Goal: Information Seeking & Learning: Learn about a topic

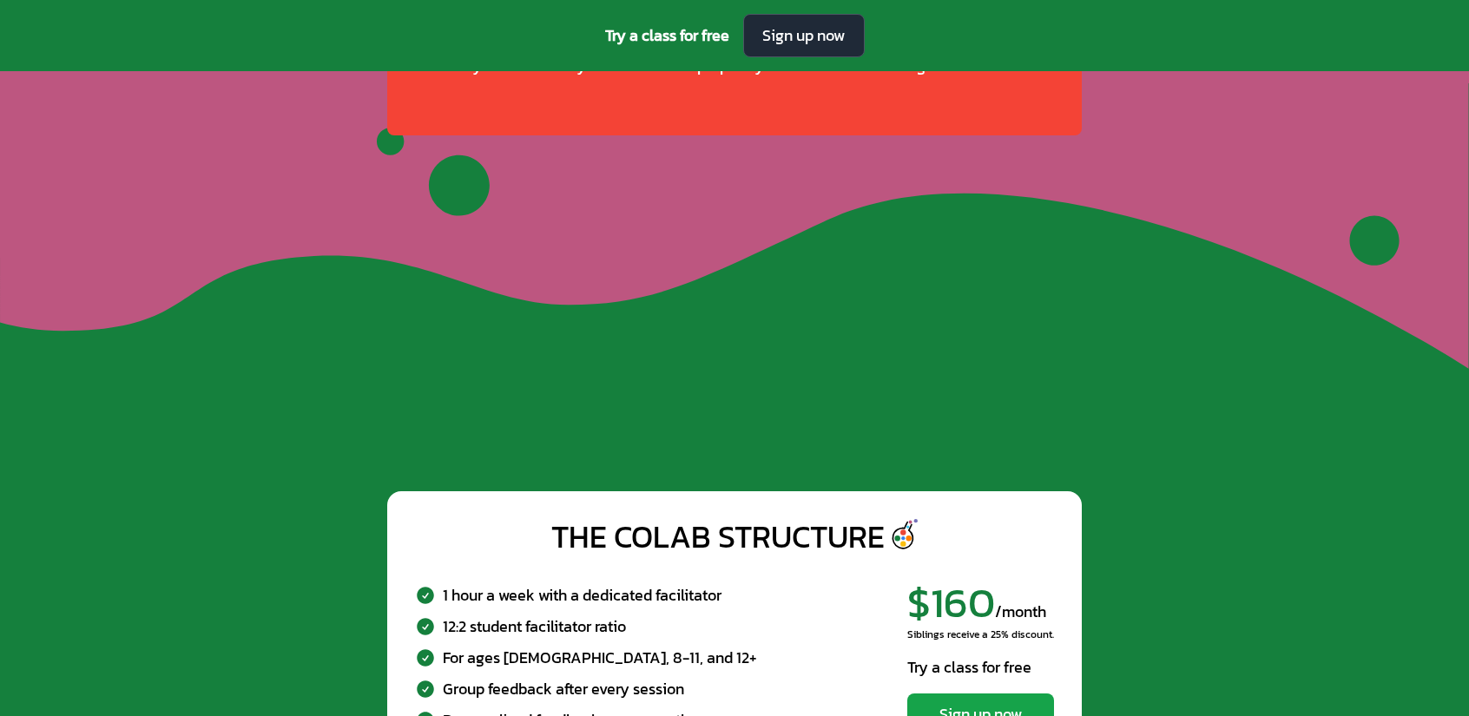
scroll to position [6538, 0]
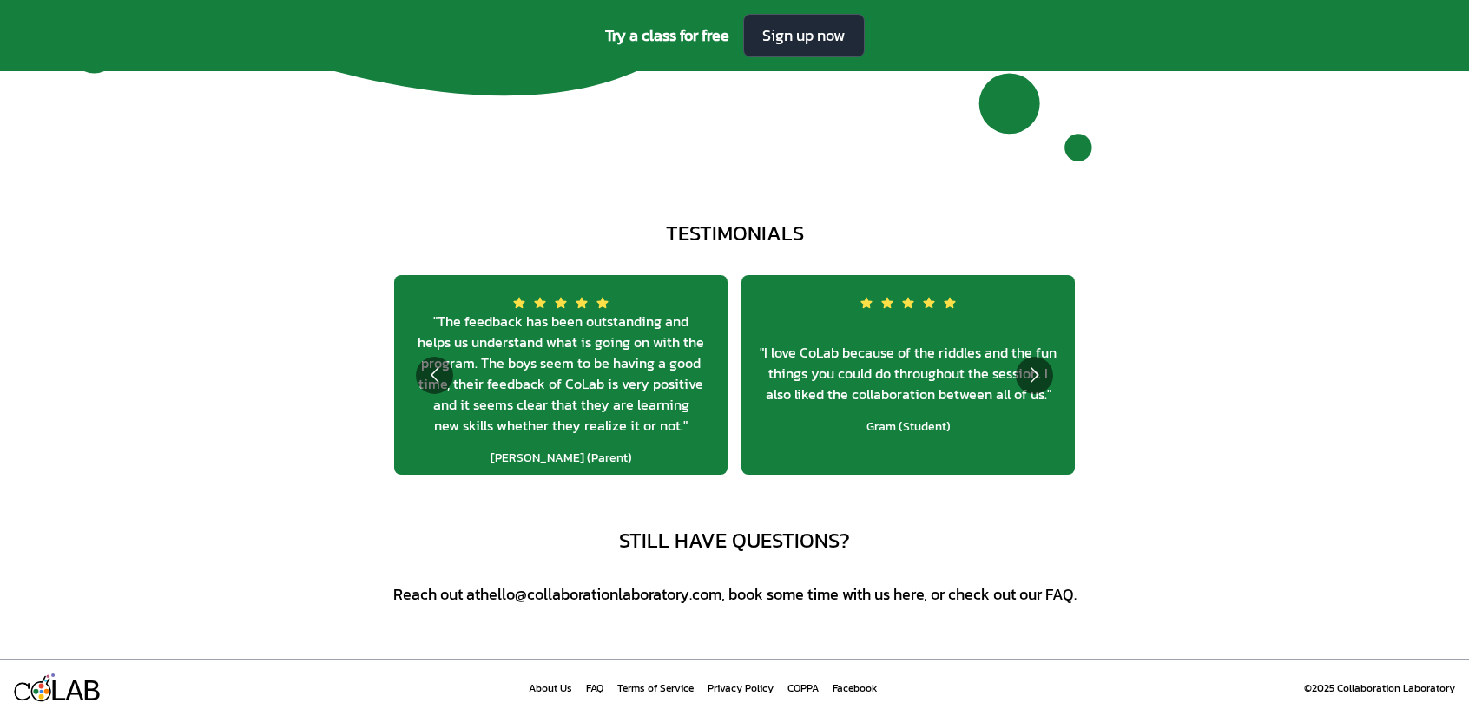
click at [563, 683] on link "About Us" at bounding box center [550, 689] width 43 height 14
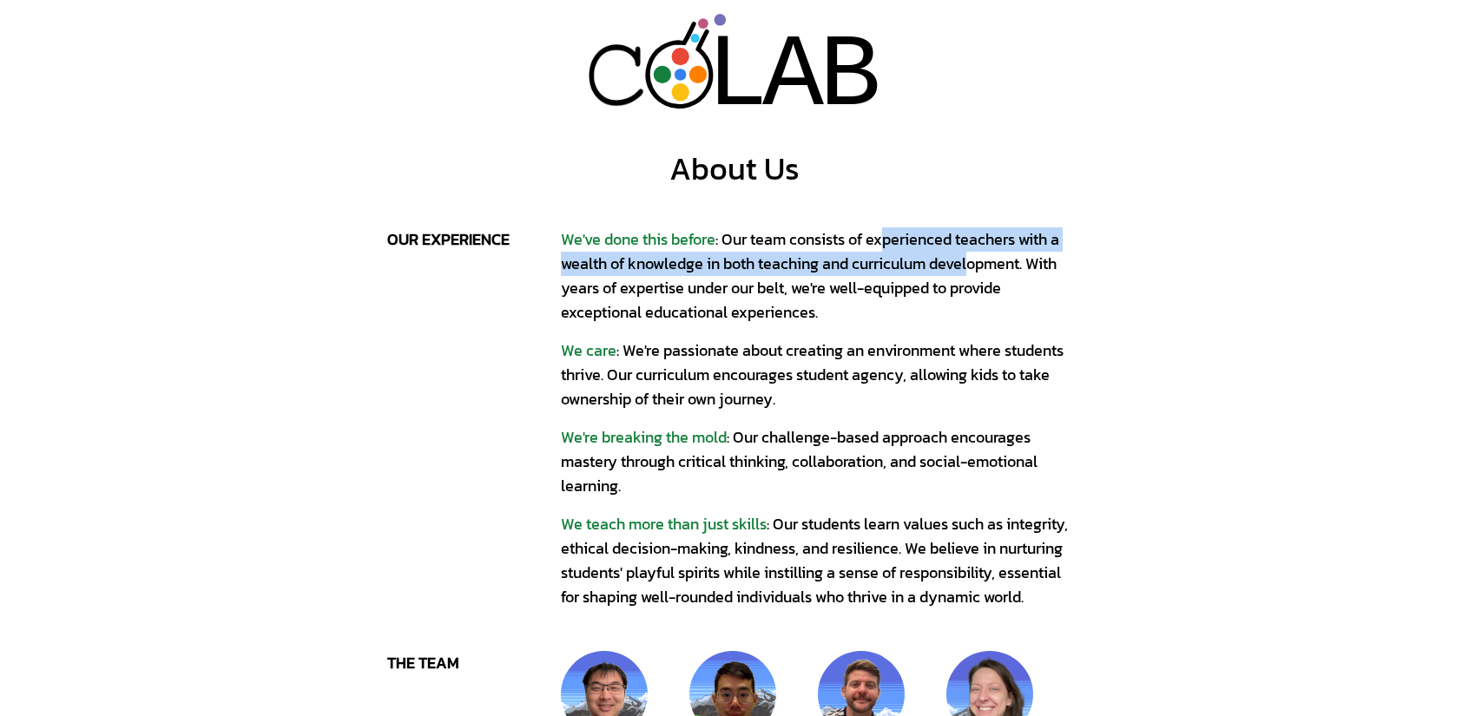
drag, startPoint x: 887, startPoint y: 251, endPoint x: 976, endPoint y: 257, distance: 88.8
click at [976, 257] on div "We've done this before : Our team consists of experienced teachers with a wealt…" at bounding box center [821, 275] width 521 height 97
click at [842, 267] on div "We've done this before : Our team consists of experienced teachers with a wealt…" at bounding box center [821, 275] width 521 height 97
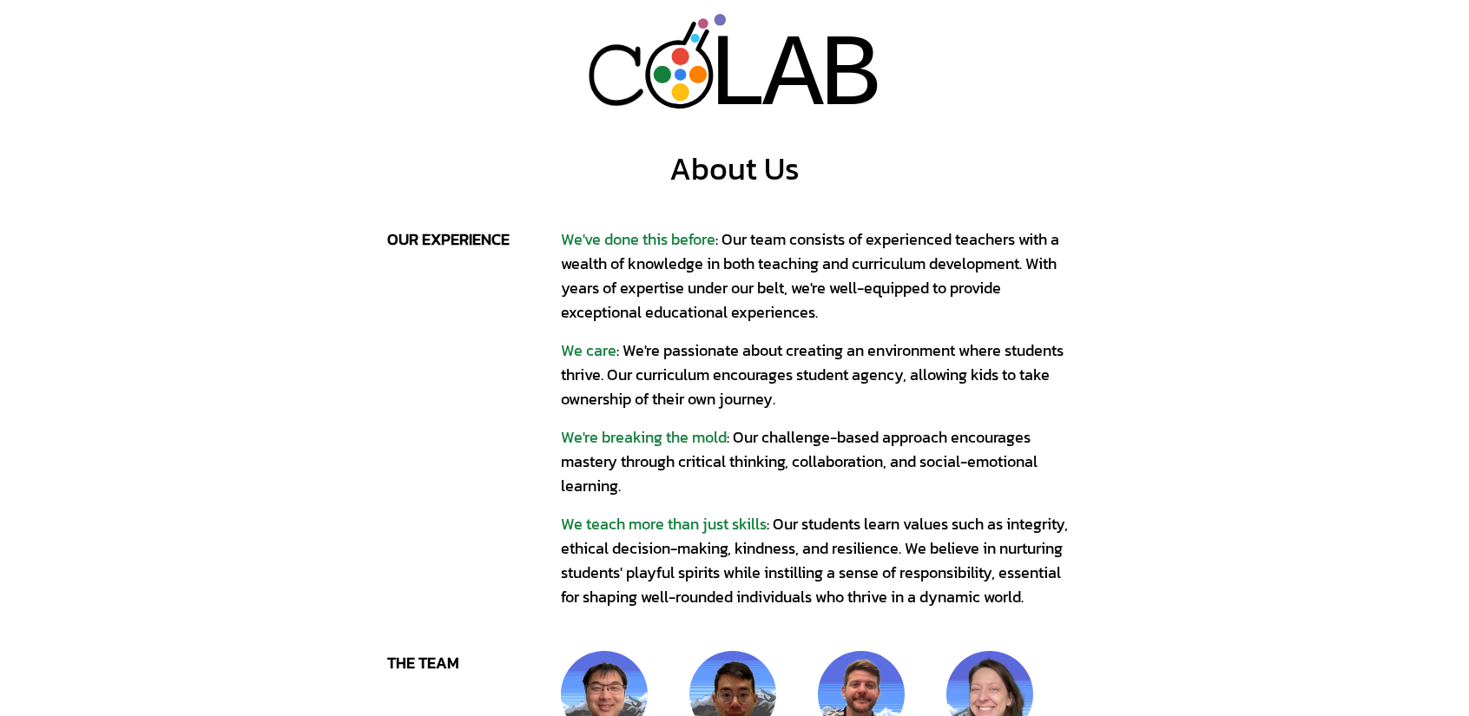
click at [730, 293] on div "We've done this before : Our team consists of experienced teachers with a wealt…" at bounding box center [821, 275] width 521 height 97
drag, startPoint x: 646, startPoint y: 294, endPoint x: 879, endPoint y: 293, distance: 232.7
click at [879, 293] on div "We've done this before : Our team consists of experienced teachers with a wealt…" at bounding box center [821, 275] width 521 height 97
click at [660, 299] on div "We've done this before : Our team consists of experienced teachers with a wealt…" at bounding box center [821, 275] width 521 height 97
drag, startPoint x: 574, startPoint y: 303, endPoint x: 529, endPoint y: 302, distance: 45.2
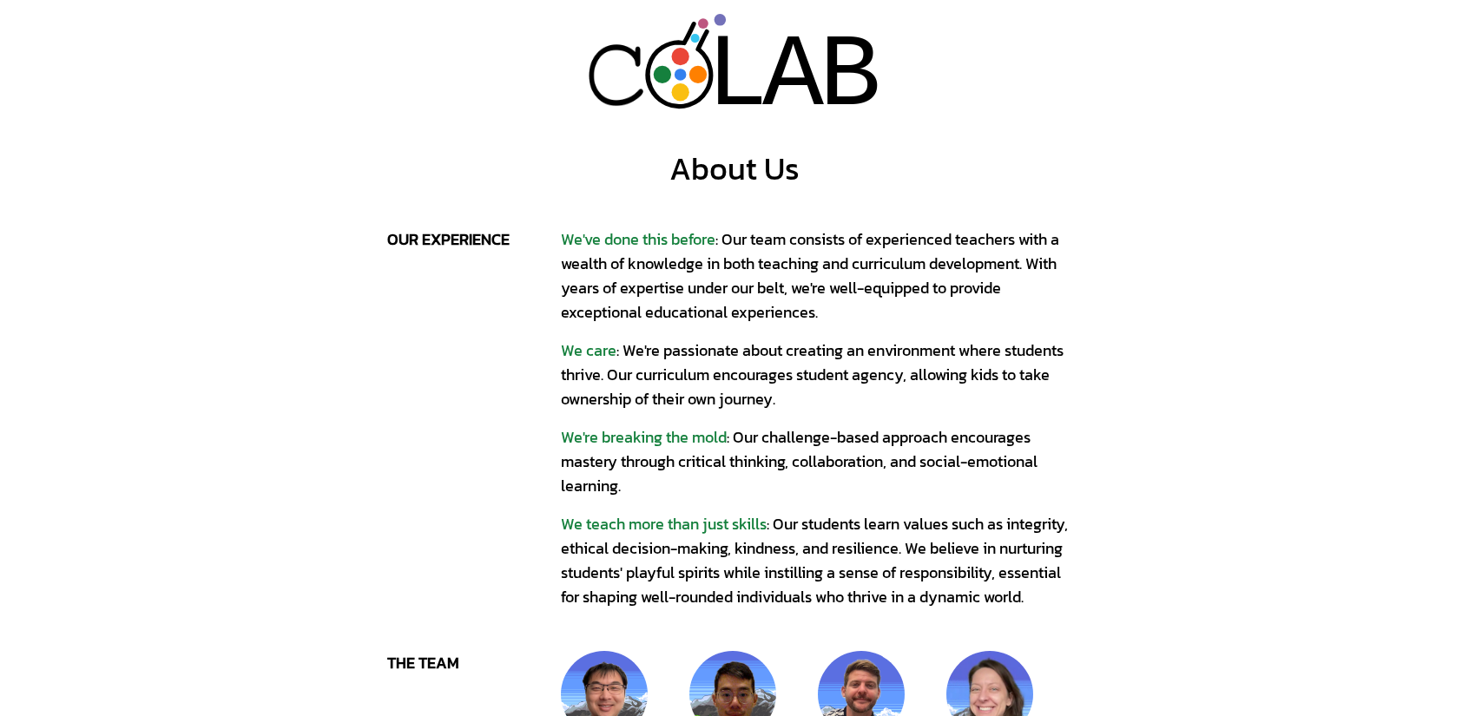
click at [571, 303] on div "We've done this before : Our team consists of experienced teachers with a wealt…" at bounding box center [821, 275] width 521 height 97
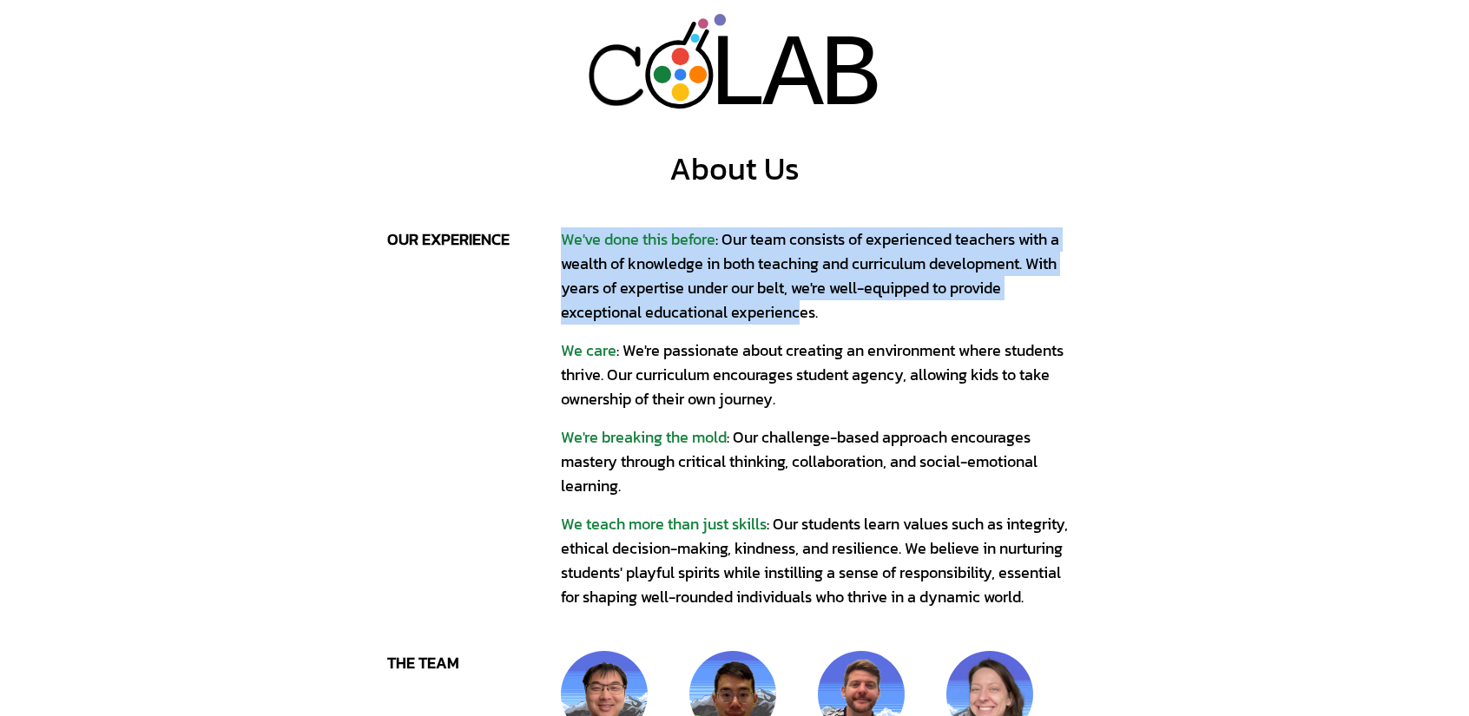
drag, startPoint x: 529, startPoint y: 302, endPoint x: 802, endPoint y: 329, distance: 274.8
click at [804, 328] on div "our experience We've done this before : Our team consists of experienced teache…" at bounding box center [734, 418] width 695 height 382
drag, startPoint x: 793, startPoint y: 331, endPoint x: 800, endPoint y: 346, distance: 16.7
click at [792, 332] on div "We've done this before : Our team consists of experienced teachers with a wealt…" at bounding box center [821, 418] width 521 height 382
click at [790, 318] on div "We've done this before : Our team consists of experienced teachers with a wealt…" at bounding box center [821, 275] width 521 height 97
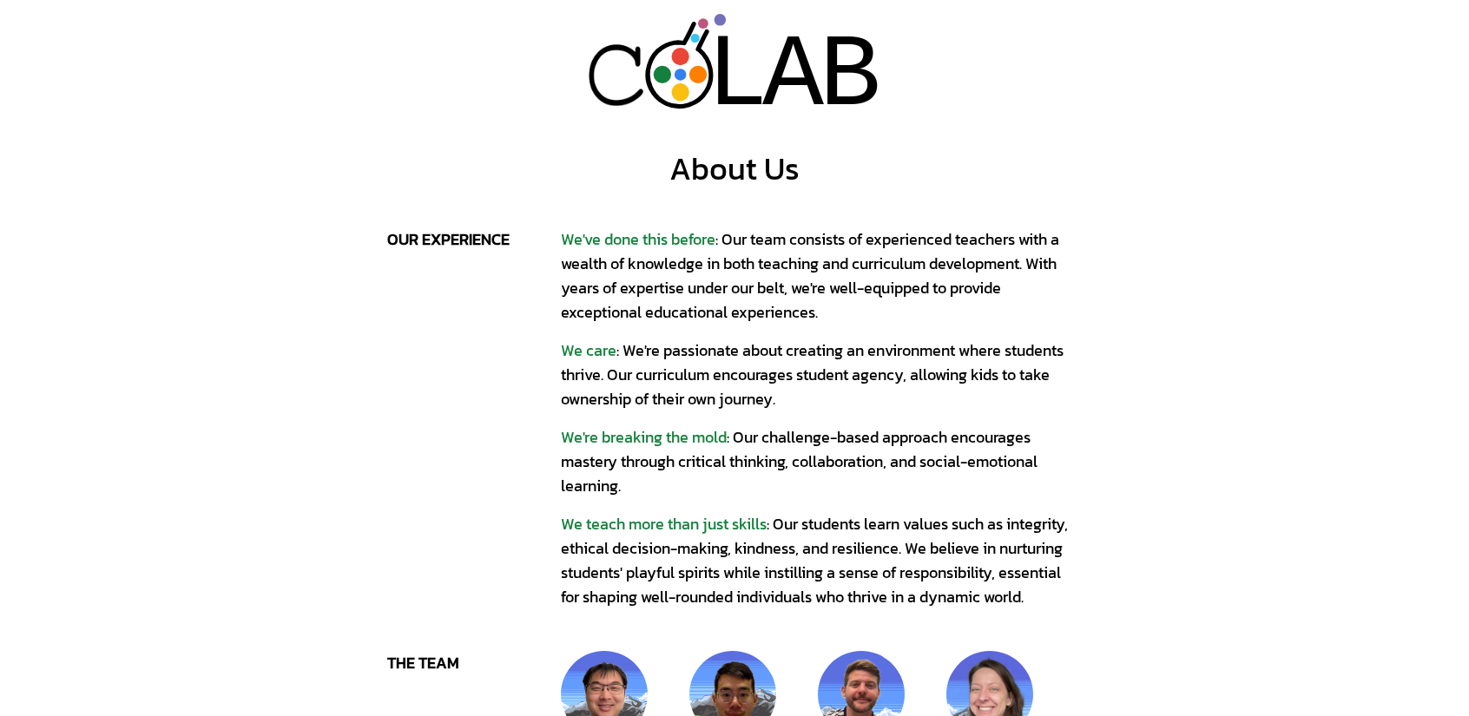
click at [853, 339] on div "We've done this before : Our team consists of experienced teachers with a wealt…" at bounding box center [821, 418] width 521 height 382
drag, startPoint x: 782, startPoint y: 376, endPoint x: 910, endPoint y: 379, distance: 127.7
click at [910, 379] on div "We care : We're passionate about creating an environment where students thrive.…" at bounding box center [821, 375] width 521 height 73
click at [715, 385] on div "We care : We're passionate about creating an environment where students thrive.…" at bounding box center [821, 375] width 521 height 73
click at [610, 405] on div "We care : We're passionate about creating an environment where students thrive.…" at bounding box center [821, 375] width 521 height 73
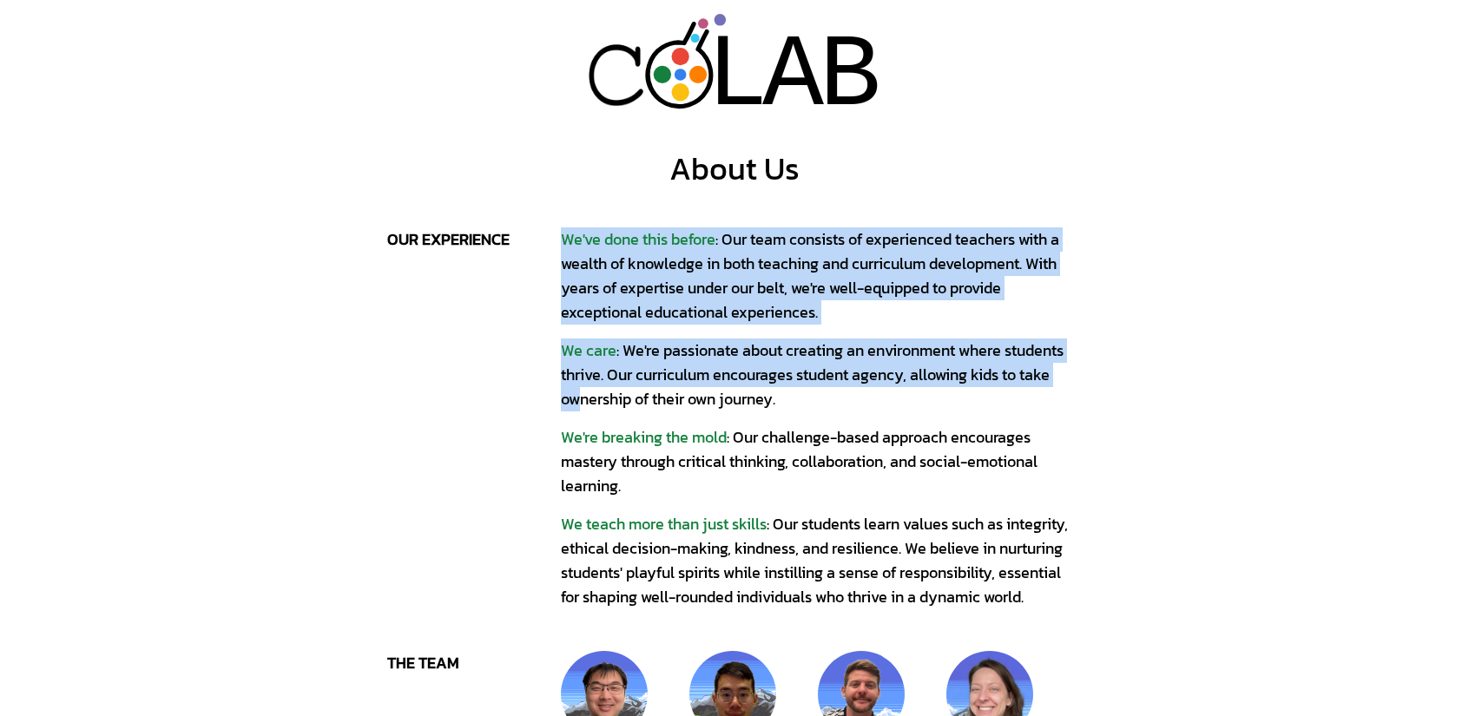
drag, startPoint x: 557, startPoint y: 402, endPoint x: 637, endPoint y: 393, distance: 80.3
click at [606, 399] on div "our experience We've done this before : Our team consists of experienced teache…" at bounding box center [734, 418] width 695 height 382
click at [783, 322] on div "We've done this before : Our team consists of experienced teachers with a wealt…" at bounding box center [821, 275] width 521 height 97
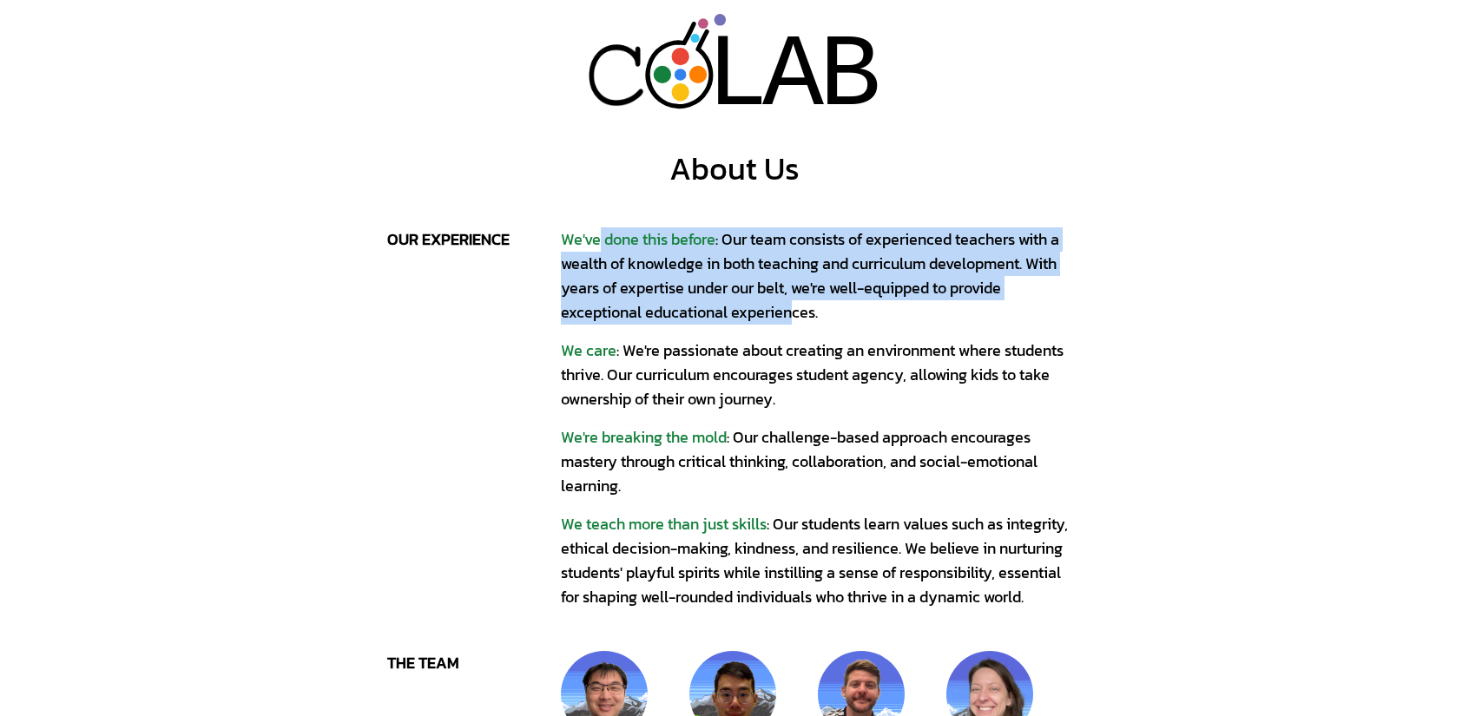
drag, startPoint x: 597, startPoint y: 227, endPoint x: 790, endPoint y: 304, distance: 207.7
click at [790, 304] on div "We've done this before : Our team consists of experienced teachers with a wealt…" at bounding box center [821, 275] width 521 height 97
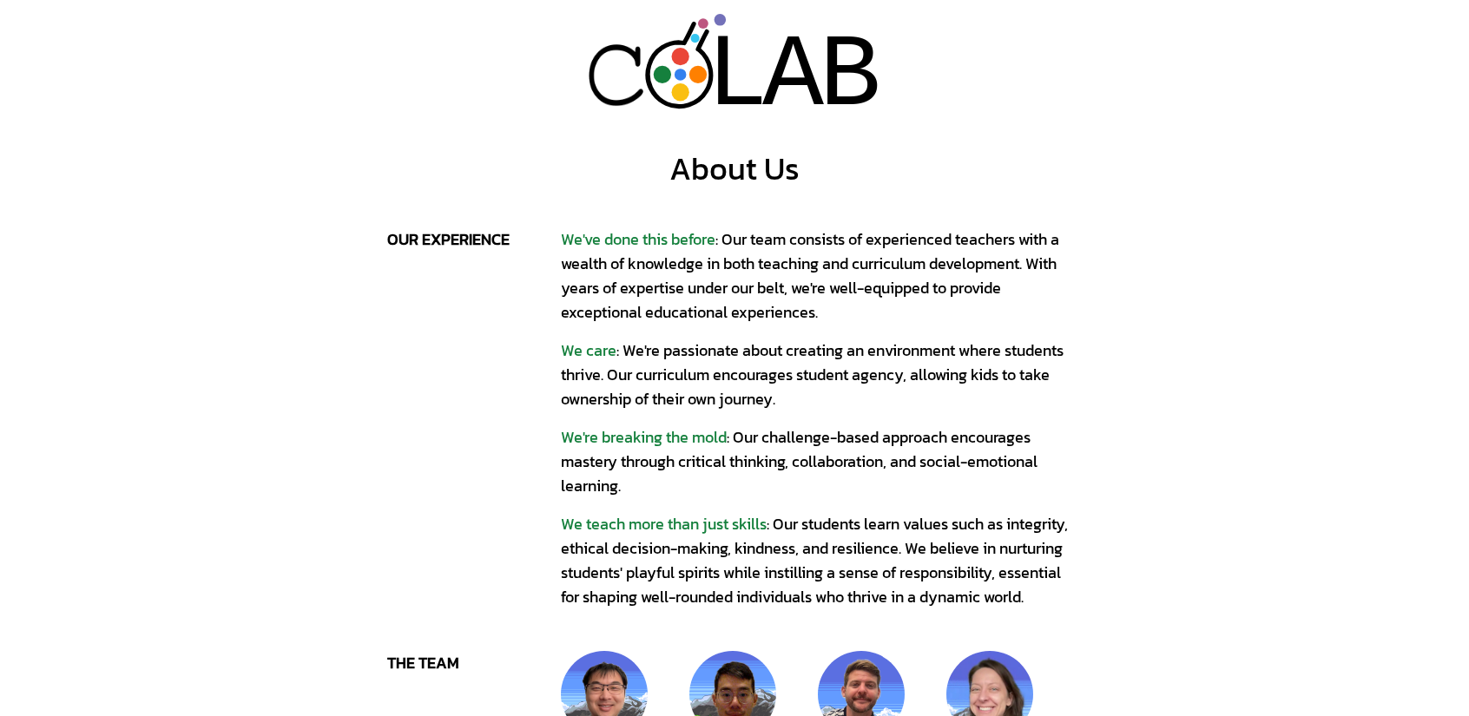
click at [799, 313] on div "We've done this before : Our team consists of experienced teachers with a wealt…" at bounding box center [821, 275] width 521 height 97
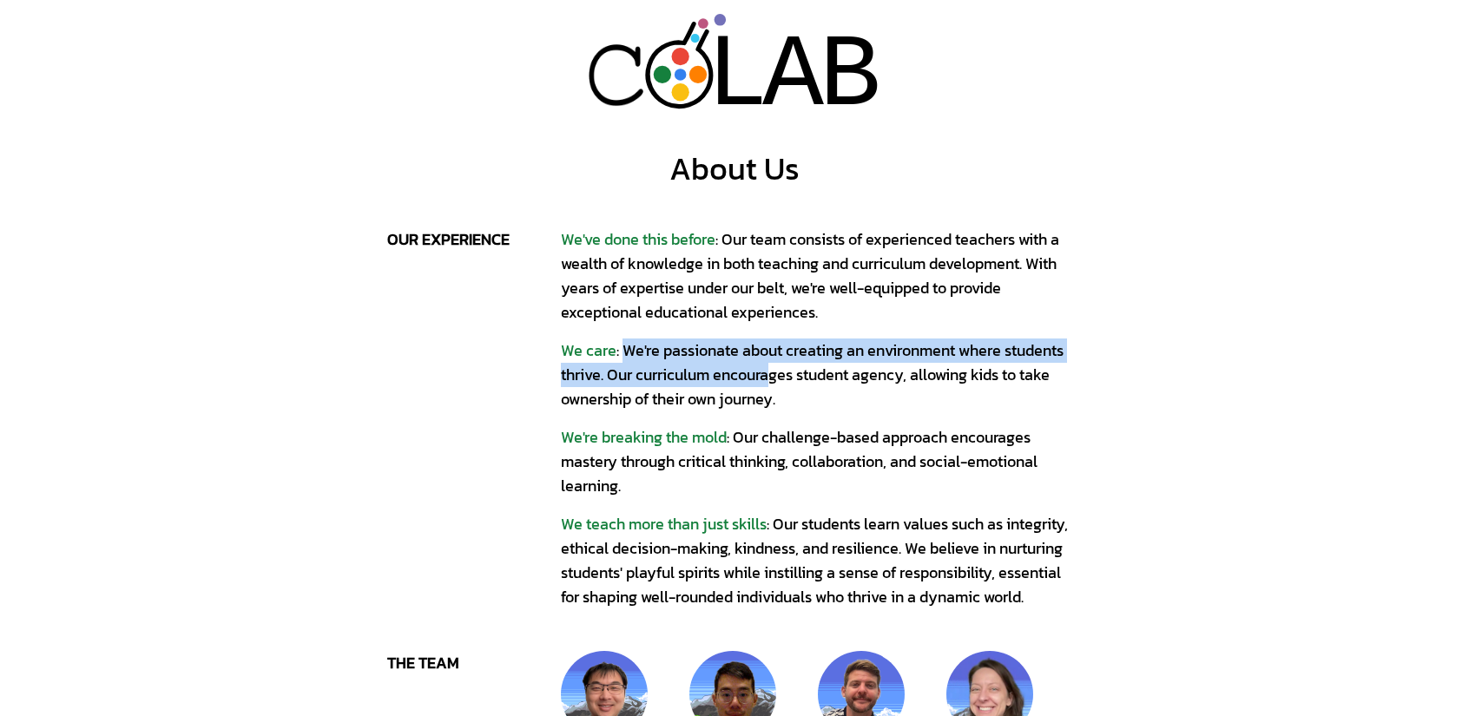
drag, startPoint x: 620, startPoint y: 346, endPoint x: 773, endPoint y: 386, distance: 157.9
click at [773, 386] on div "We care : We're passionate about creating an environment where students thrive.…" at bounding box center [821, 375] width 521 height 73
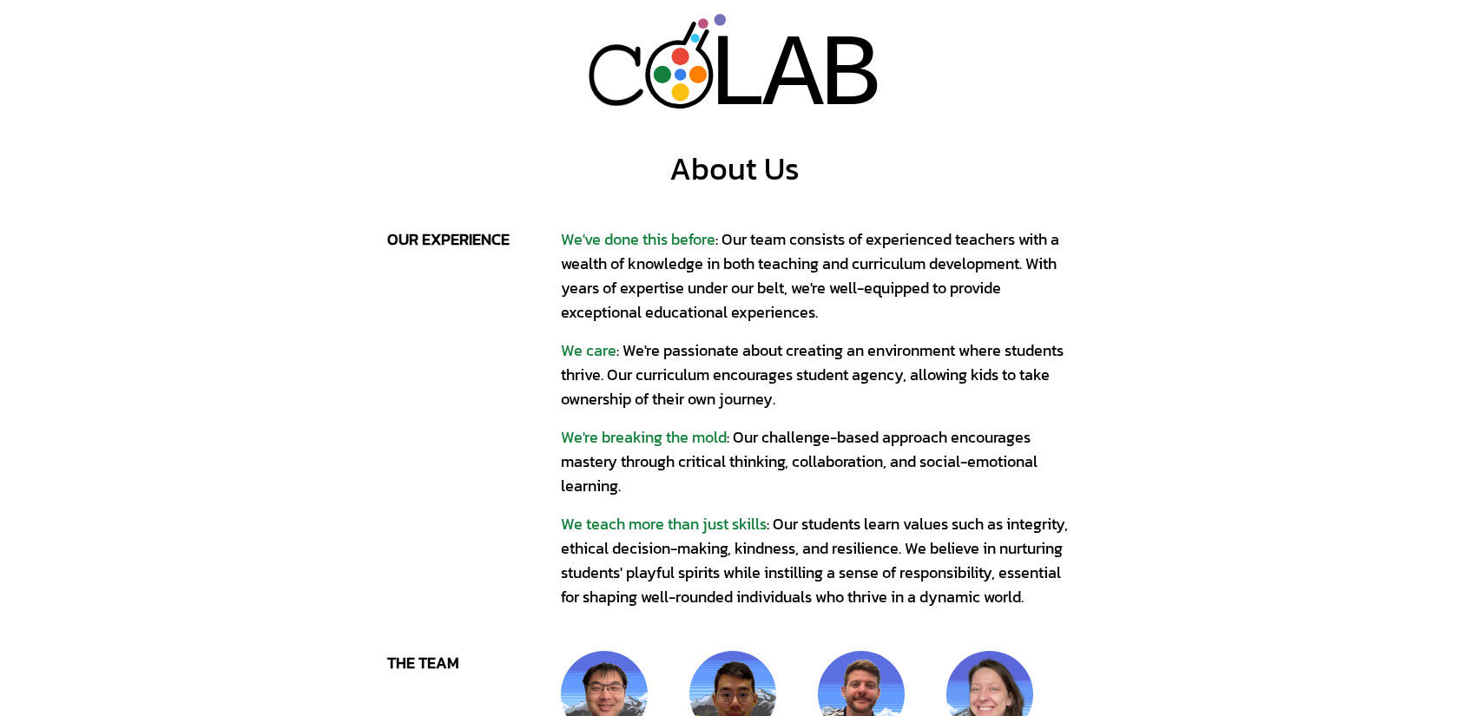
click at [687, 393] on div "We care : We're passionate about creating an environment where students thrive.…" at bounding box center [821, 375] width 521 height 73
drag, startPoint x: 629, startPoint y: 399, endPoint x: 787, endPoint y: 403, distance: 157.2
click at [787, 403] on div "We care : We're passionate about creating an environment where students thrive.…" at bounding box center [821, 375] width 521 height 73
click at [823, 407] on div "We care : We're passionate about creating an environment where students thrive.…" at bounding box center [821, 375] width 521 height 73
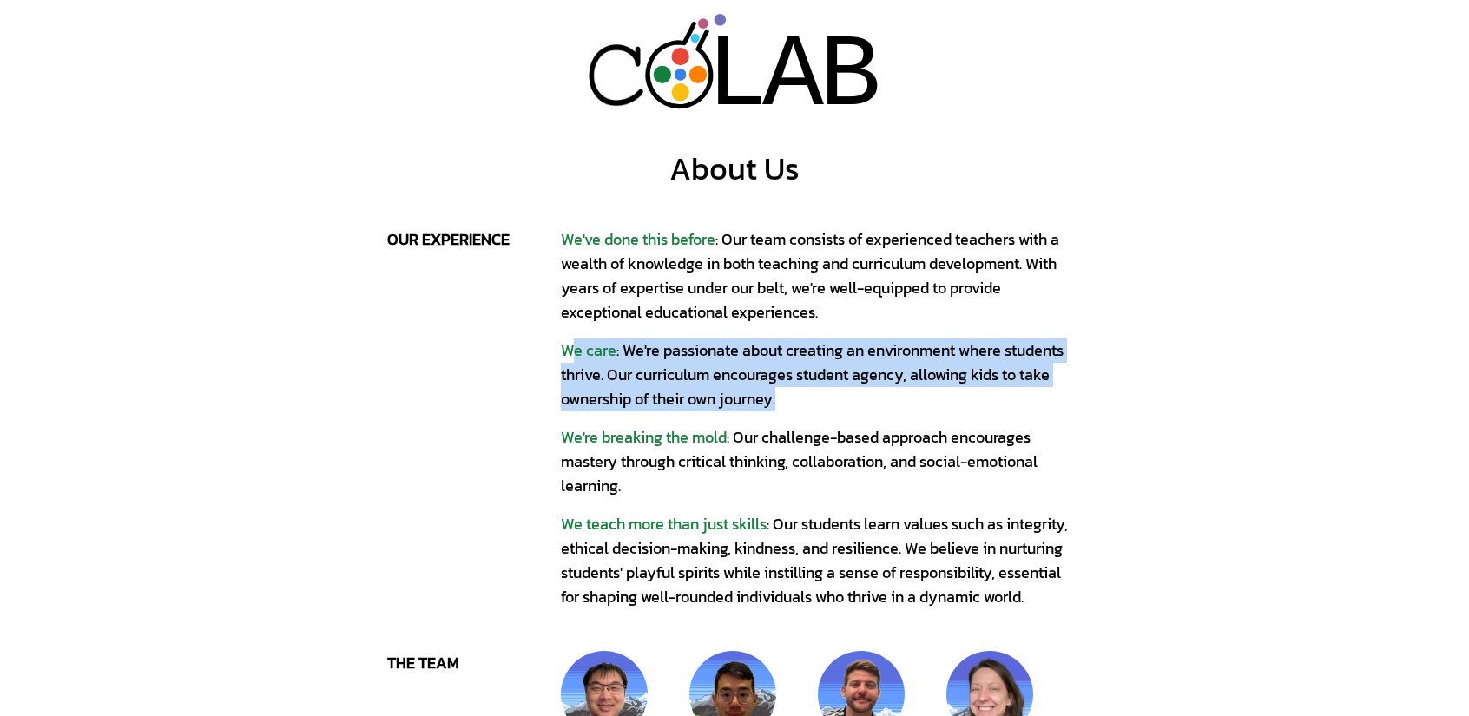
drag, startPoint x: 790, startPoint y: 404, endPoint x: 574, endPoint y: 350, distance: 222.8
click at [574, 350] on div "We care : We're passionate about creating an environment where students thrive.…" at bounding box center [821, 375] width 521 height 73
click at [743, 387] on div "We care : We're passionate about creating an environment where students thrive.…" at bounding box center [821, 375] width 521 height 73
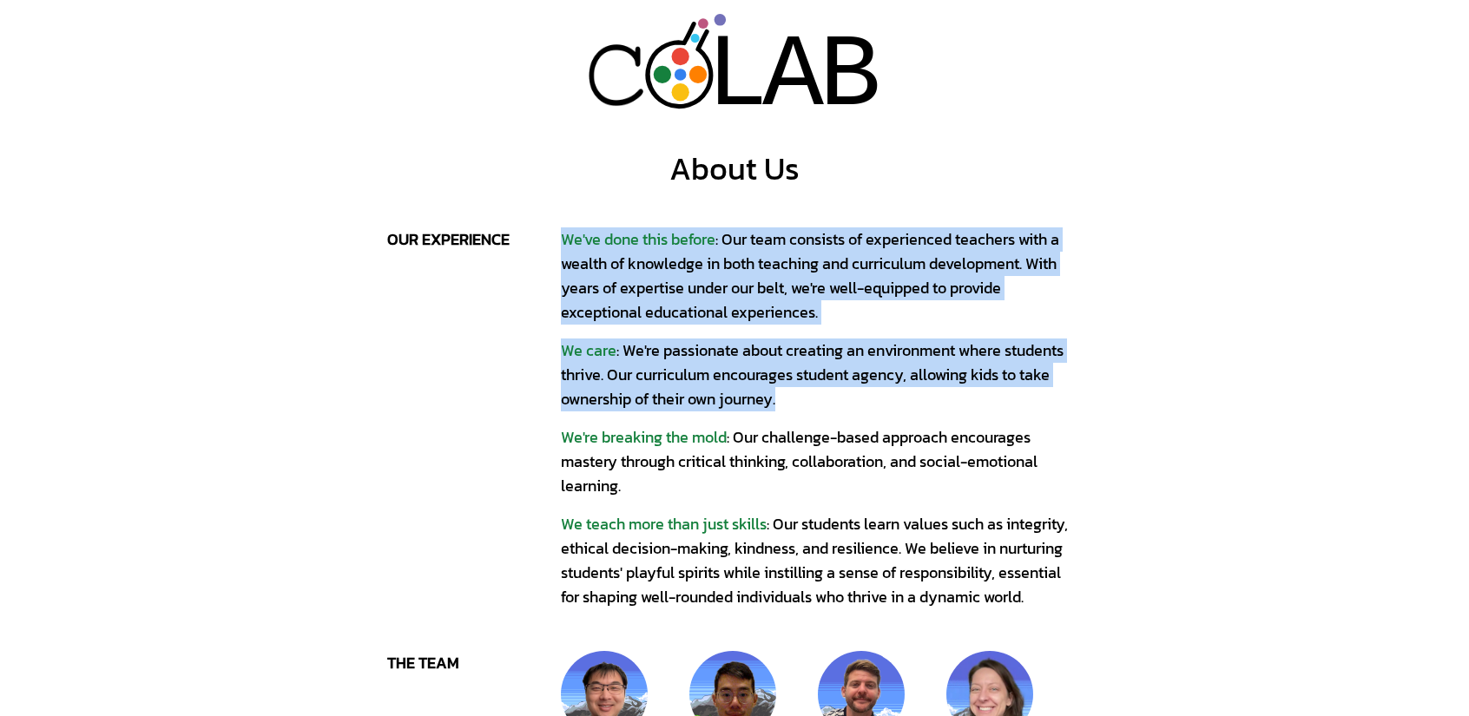
drag, startPoint x: 797, startPoint y: 397, endPoint x: 519, endPoint y: 346, distance: 282.4
click at [519, 346] on div "our experience We've done this before : Our team consists of experienced teache…" at bounding box center [734, 418] width 695 height 382
click at [714, 389] on div "We care : We're passionate about creating an environment where students thrive.…" at bounding box center [821, 375] width 521 height 73
drag, startPoint x: 799, startPoint y: 388, endPoint x: 548, endPoint y: 353, distance: 253.3
click at [548, 353] on div "our experience We've done this before : Our team consists of experienced teache…" at bounding box center [734, 418] width 695 height 382
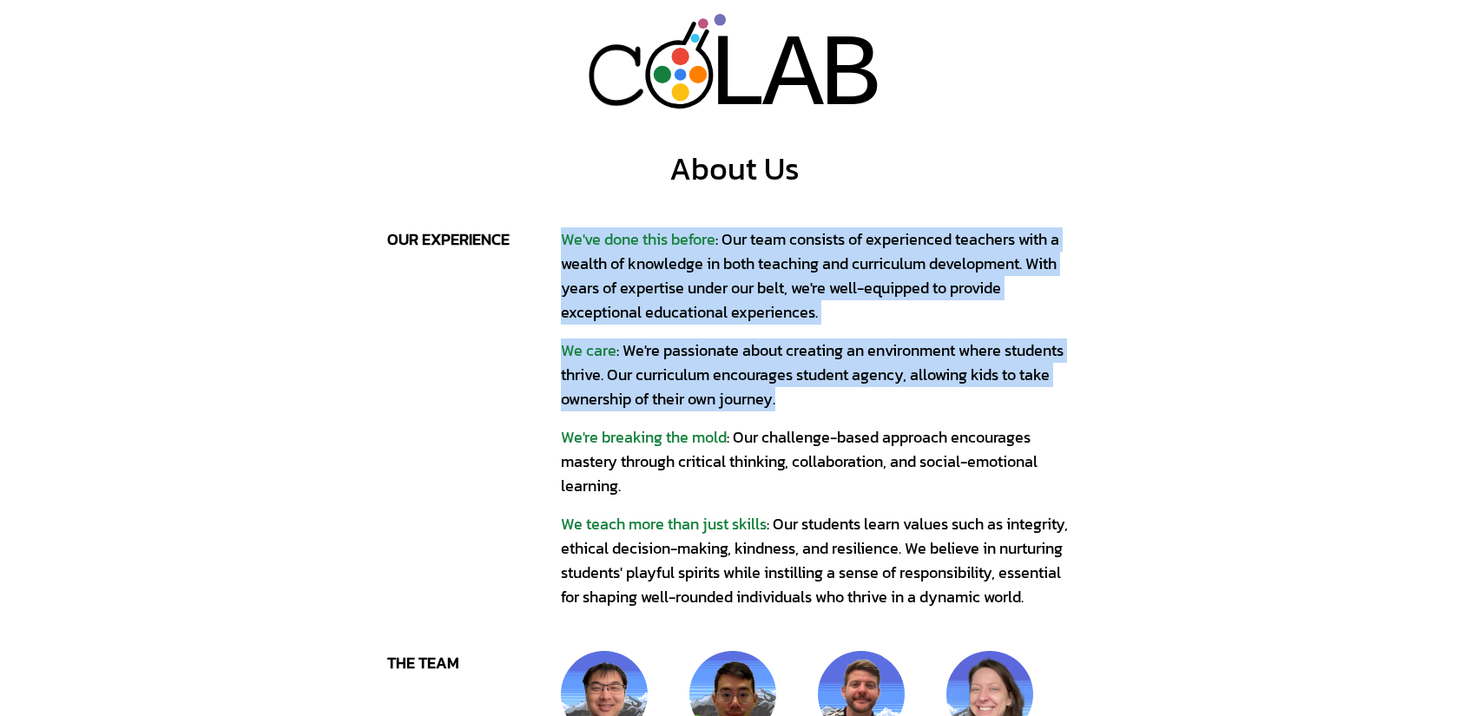
click at [705, 390] on div "We care : We're passionate about creating an environment where students thrive.…" at bounding box center [821, 375] width 521 height 73
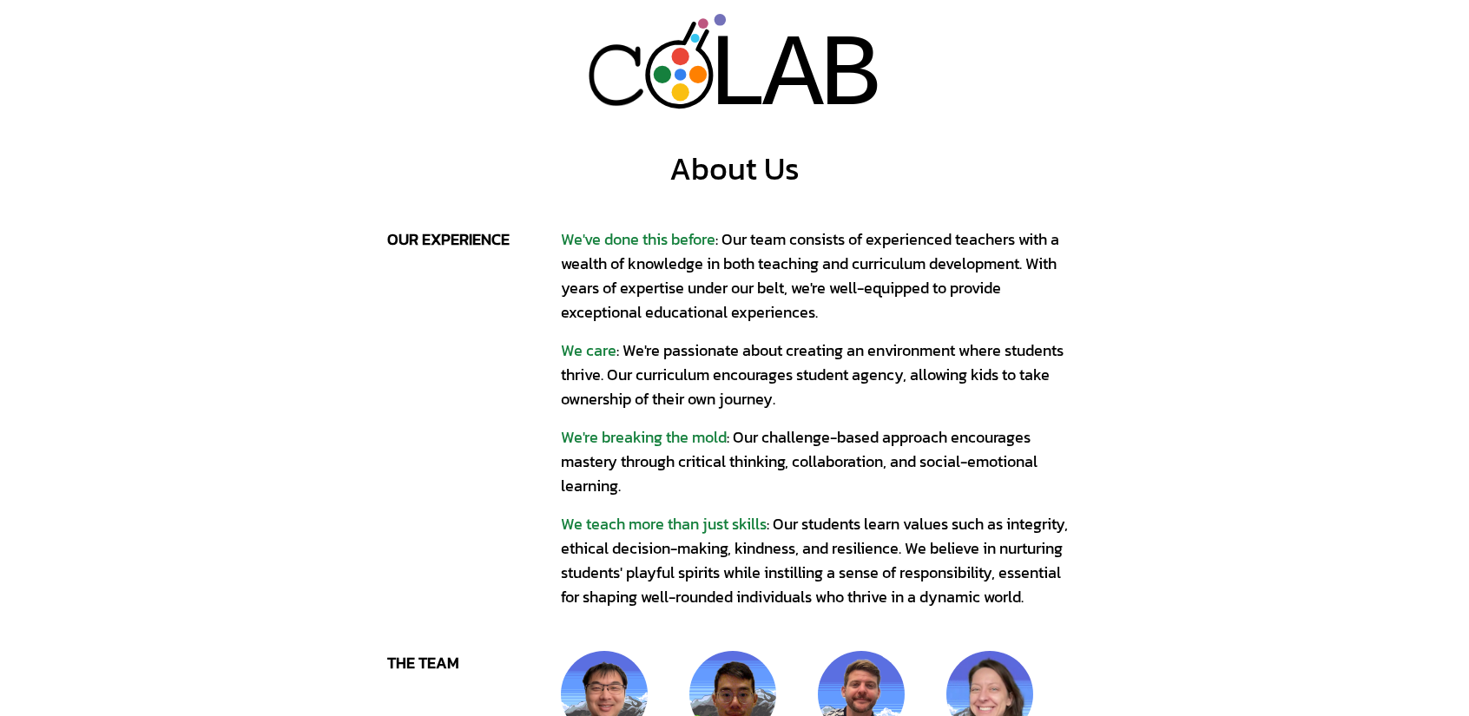
click at [748, 392] on div "We care : We're passionate about creating an environment where students thrive.…" at bounding box center [821, 375] width 521 height 73
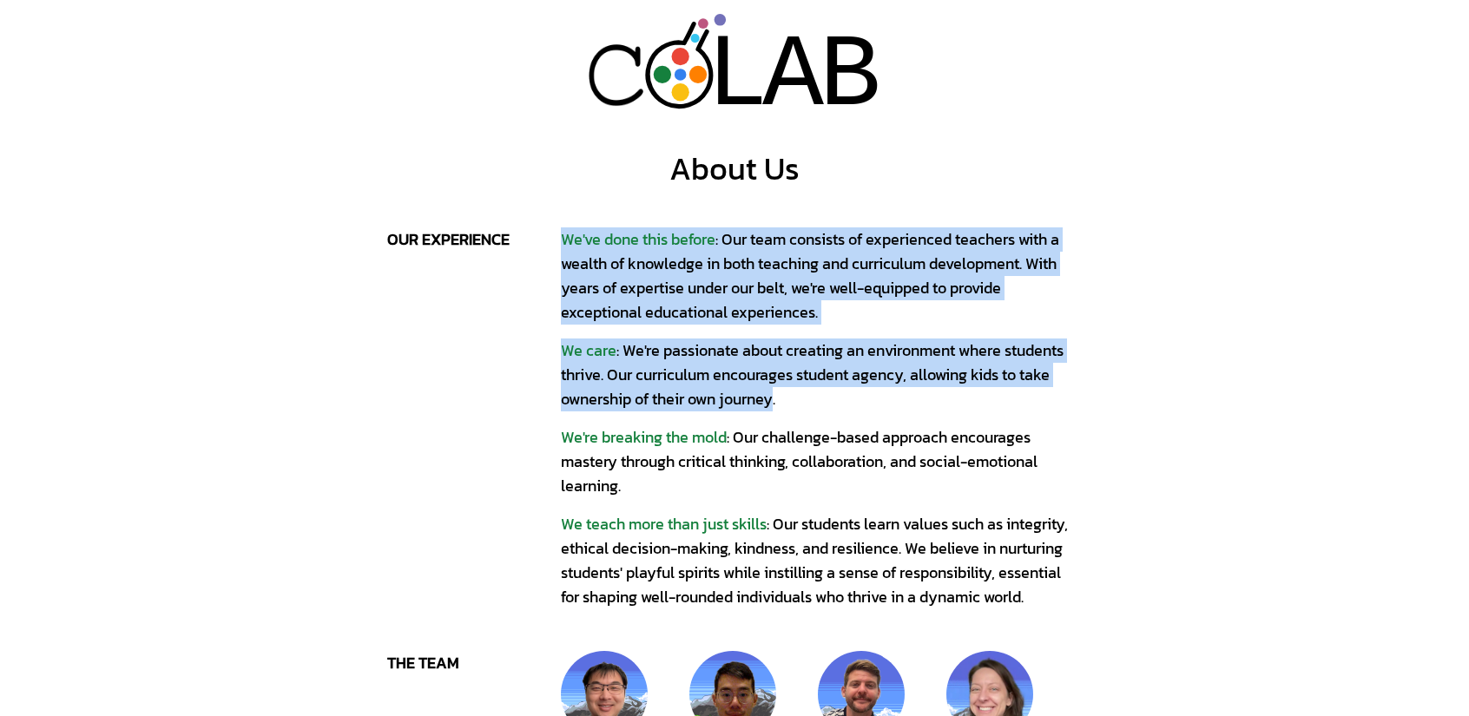
drag, startPoint x: 748, startPoint y: 392, endPoint x: 524, endPoint y: 362, distance: 225.9
click at [524, 362] on div "our experience We've done this before : Our team consists of experienced teache…" at bounding box center [734, 418] width 695 height 382
click at [688, 381] on div "We care : We're passionate about creating an environment where students thrive.…" at bounding box center [821, 375] width 521 height 73
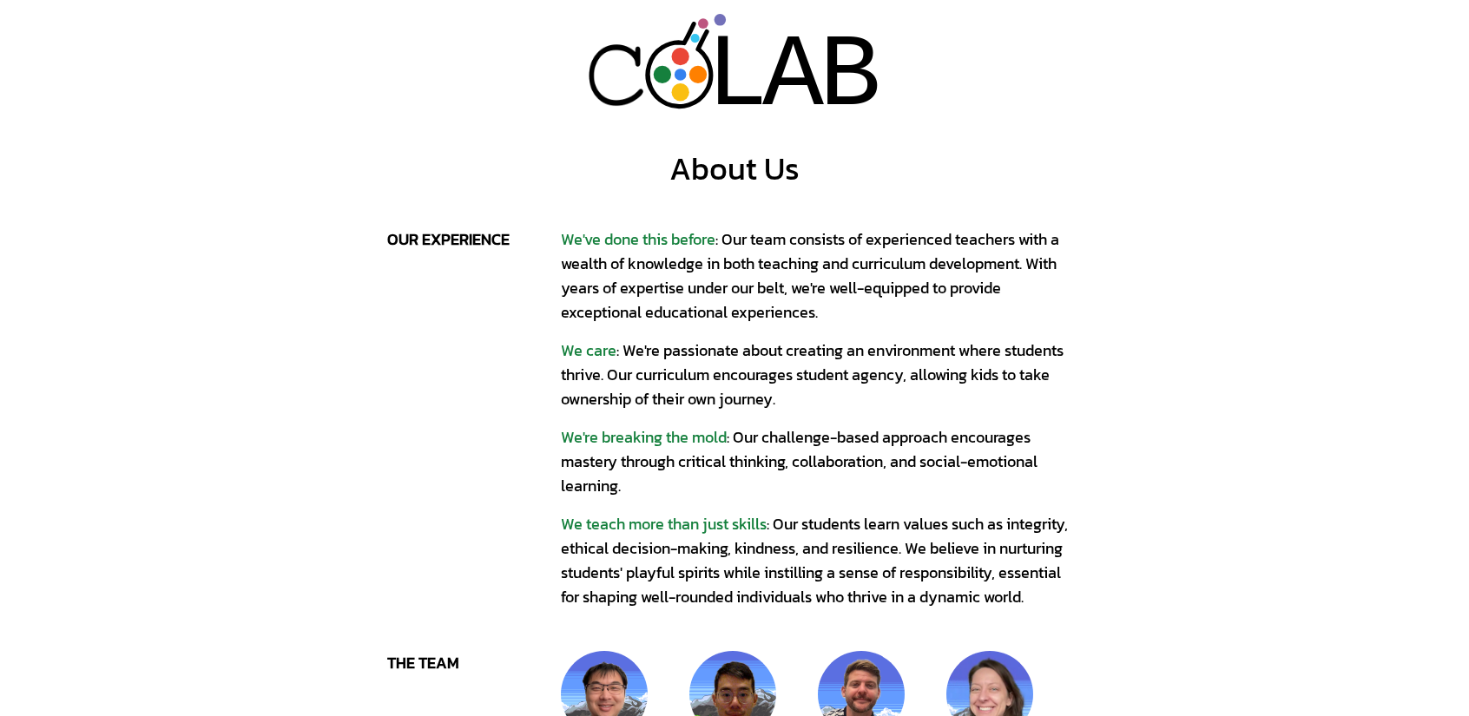
click at [721, 382] on div "We care : We're passionate about creating an environment where students thrive.…" at bounding box center [821, 375] width 521 height 73
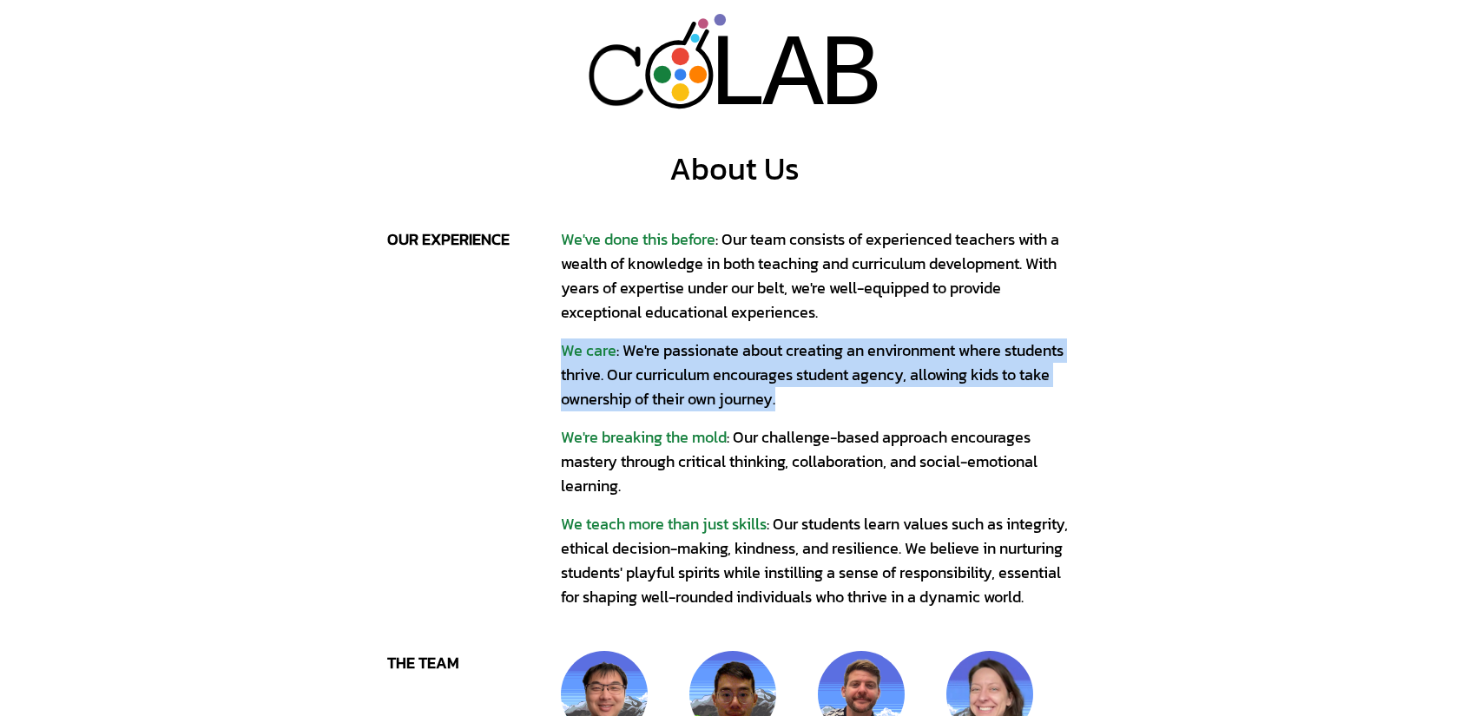
click at [721, 382] on div "We care : We're passionate about creating an environment where students thrive.…" at bounding box center [821, 375] width 521 height 73
click at [767, 418] on div "We've done this before : Our team consists of experienced teachers with a wealt…" at bounding box center [821, 418] width 521 height 382
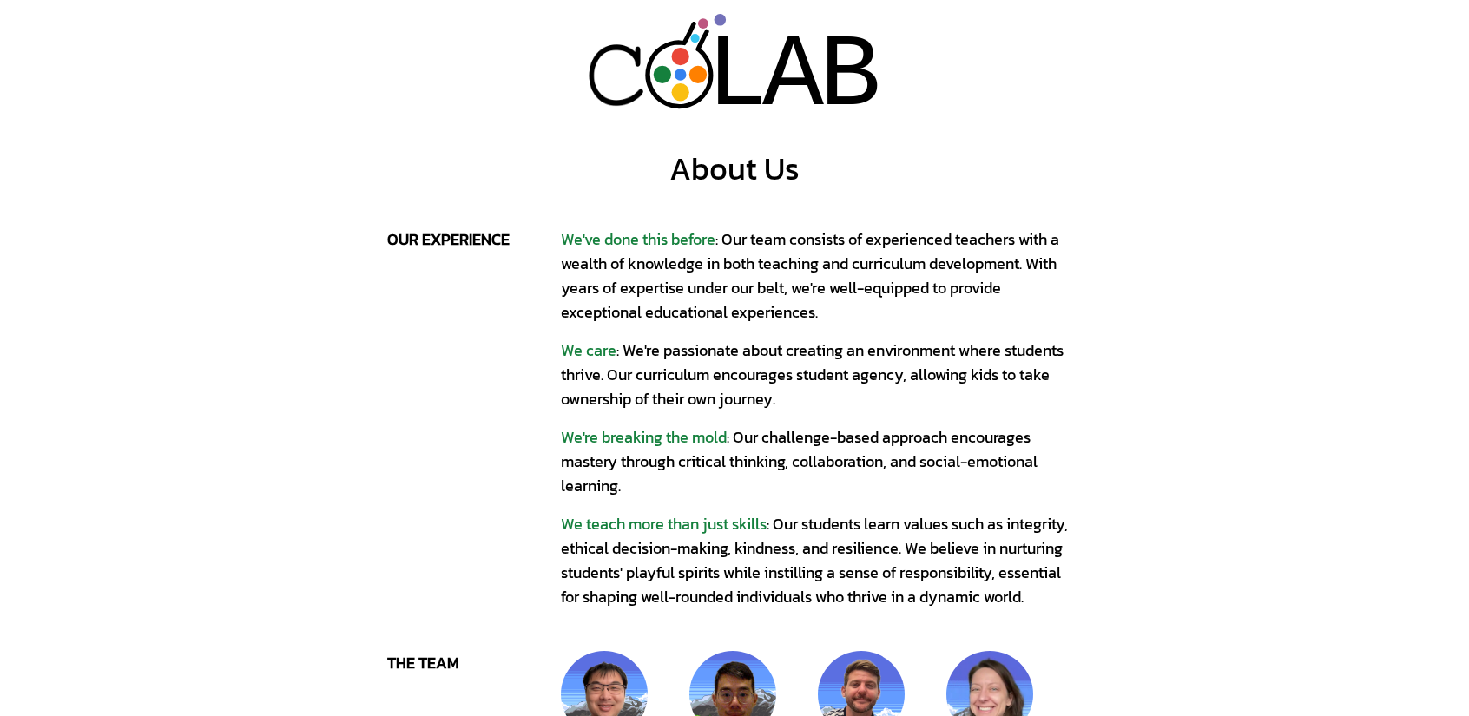
click at [875, 481] on div "We're breaking the mold : Our challenge-based approach encourages mastery throu…" at bounding box center [821, 461] width 521 height 73
click at [894, 454] on div "We're breaking the mold : Our challenge-based approach encourages mastery throu…" at bounding box center [821, 461] width 521 height 73
click at [894, 442] on div "We're breaking the mold : Our challenge-based approach encourages mastery throu…" at bounding box center [821, 461] width 521 height 73
click at [733, 438] on div "We're breaking the mold : Our challenge-based approach encourages mastery throu…" at bounding box center [821, 461] width 521 height 73
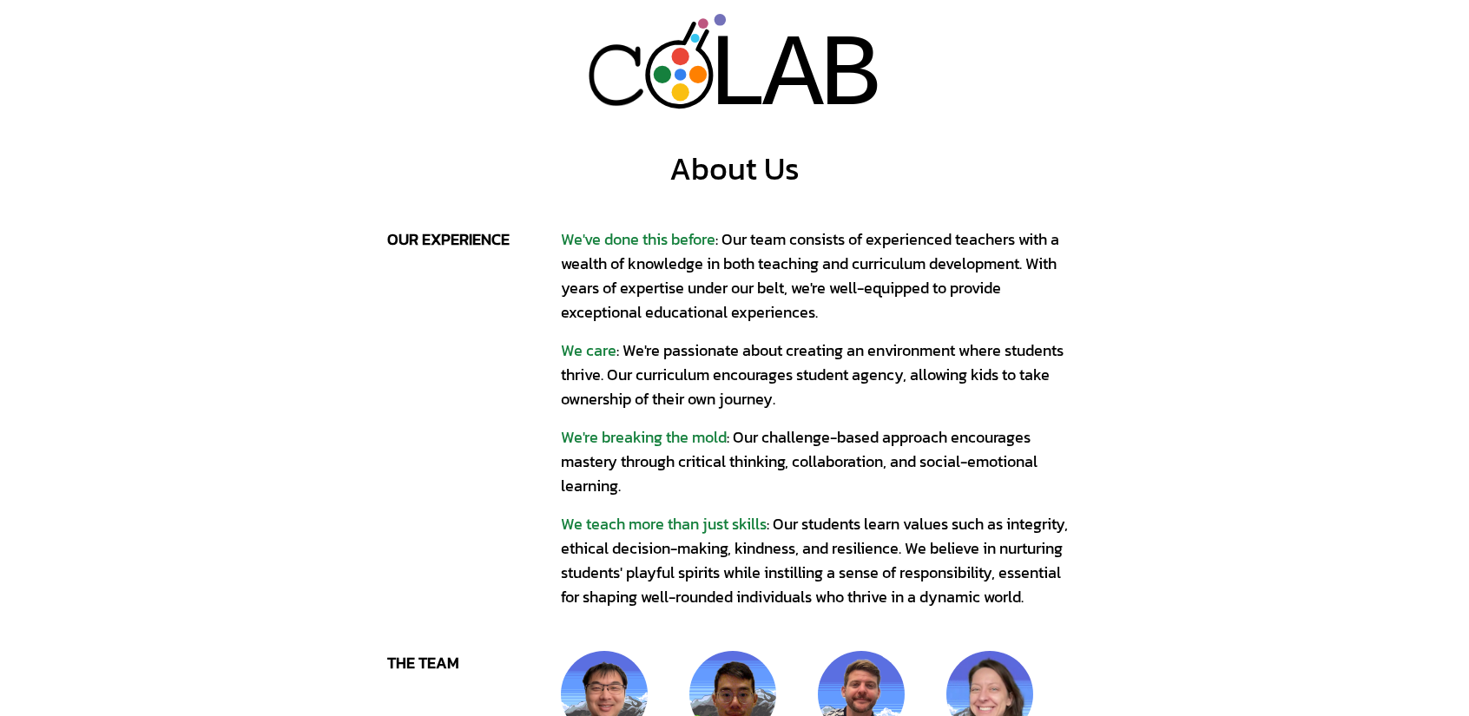
click at [730, 439] on div "We're breaking the mold : Our challenge-based approach encourages mastery throu…" at bounding box center [821, 461] width 521 height 73
click at [729, 445] on div "We're breaking the mold : Our challenge-based approach encourages mastery throu…" at bounding box center [821, 461] width 521 height 73
click at [702, 467] on div "We're breaking the mold : Our challenge-based approach encourages mastery throu…" at bounding box center [821, 461] width 521 height 73
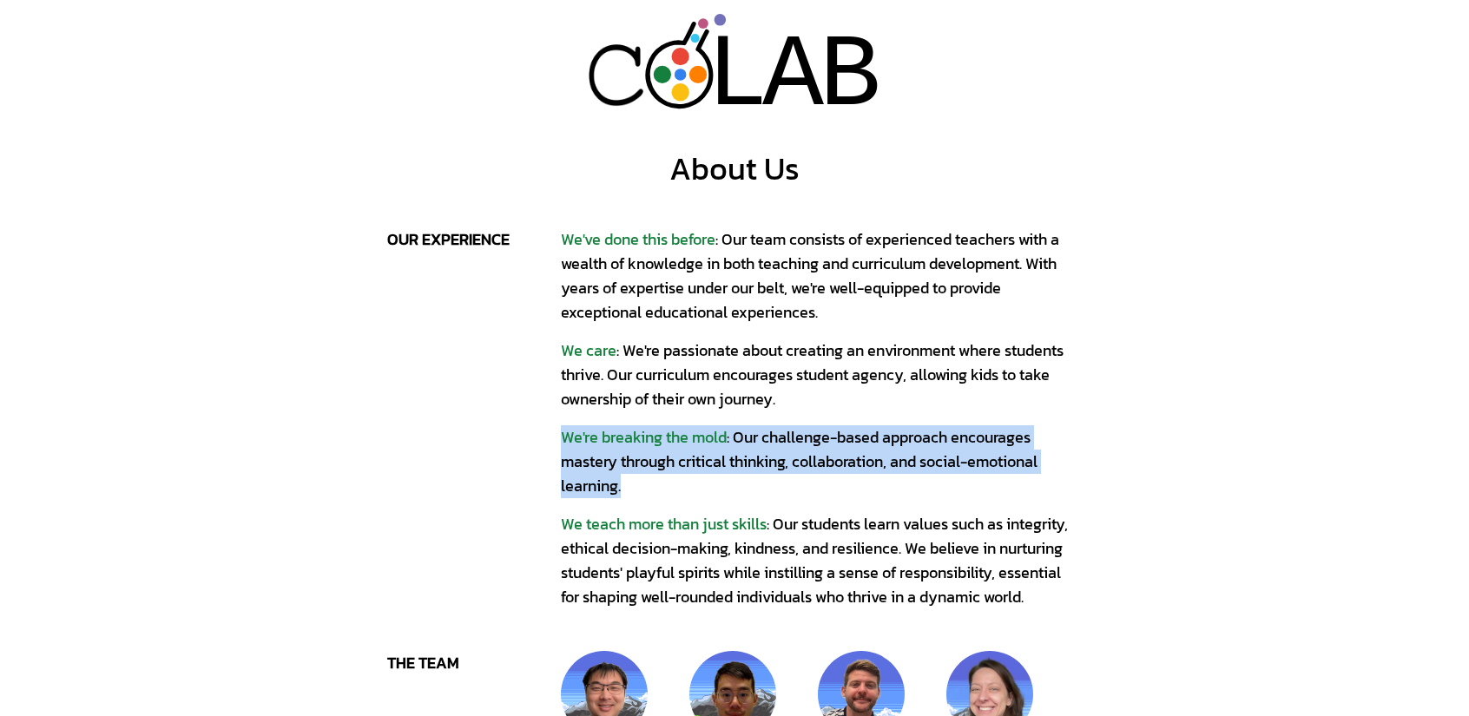
click at [702, 467] on div "We're breaking the mold : Our challenge-based approach encourages mastery throu…" at bounding box center [821, 461] width 521 height 73
click at [623, 425] on div "We've done this before : Our team consists of experienced teachers with a wealt…" at bounding box center [821, 418] width 521 height 382
